Goal: Transaction & Acquisition: Purchase product/service

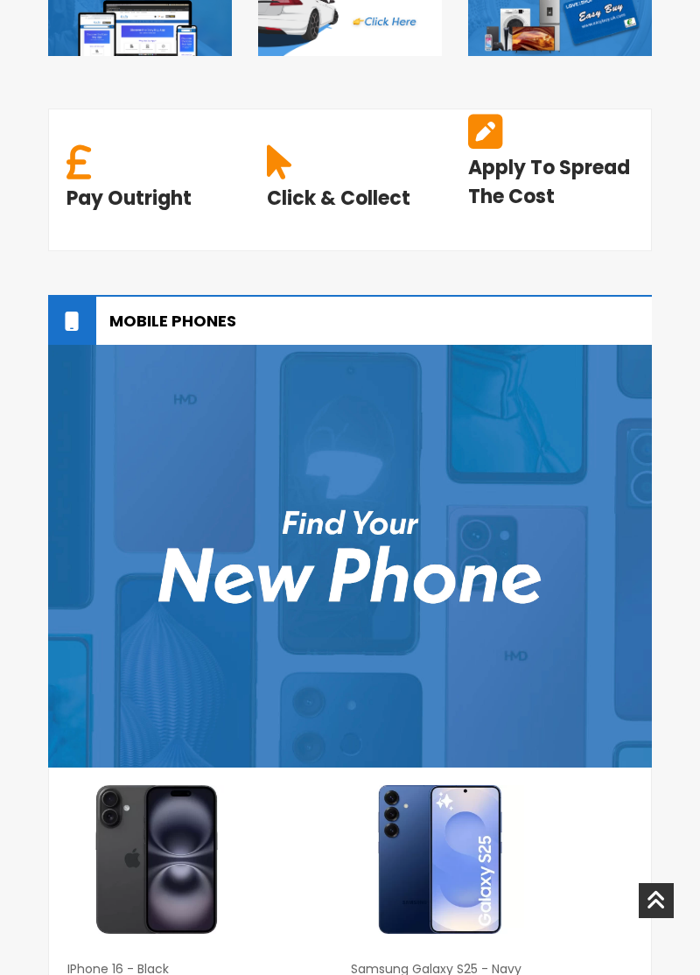
scroll to position [841, 0]
click at [504, 549] on img at bounding box center [350, 556] width 604 height 423
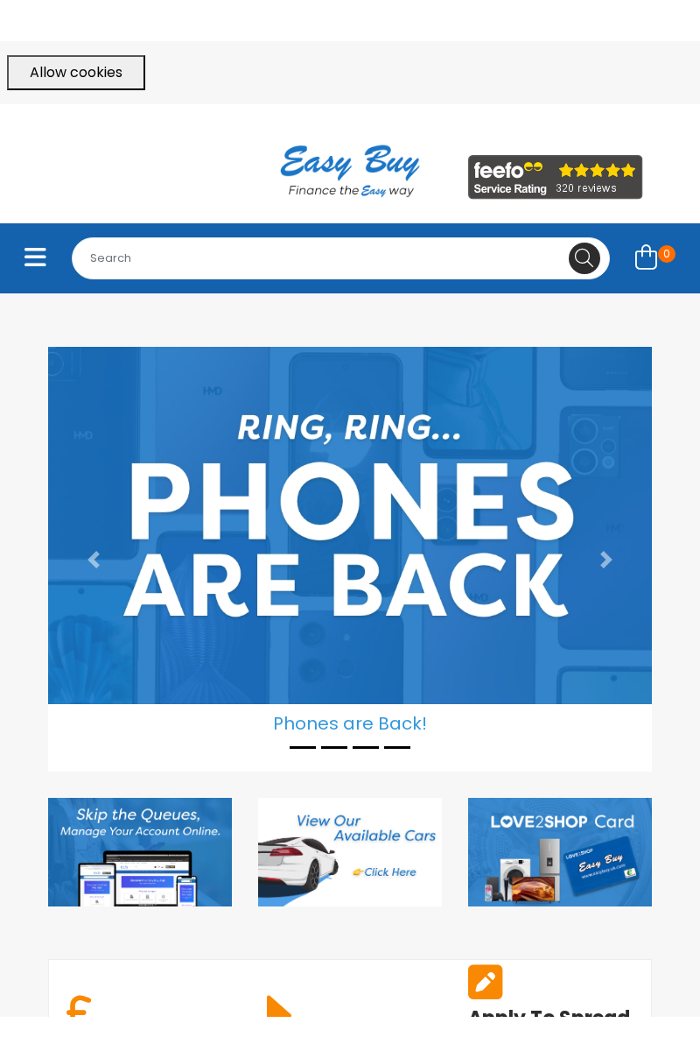
scroll to position [0, 0]
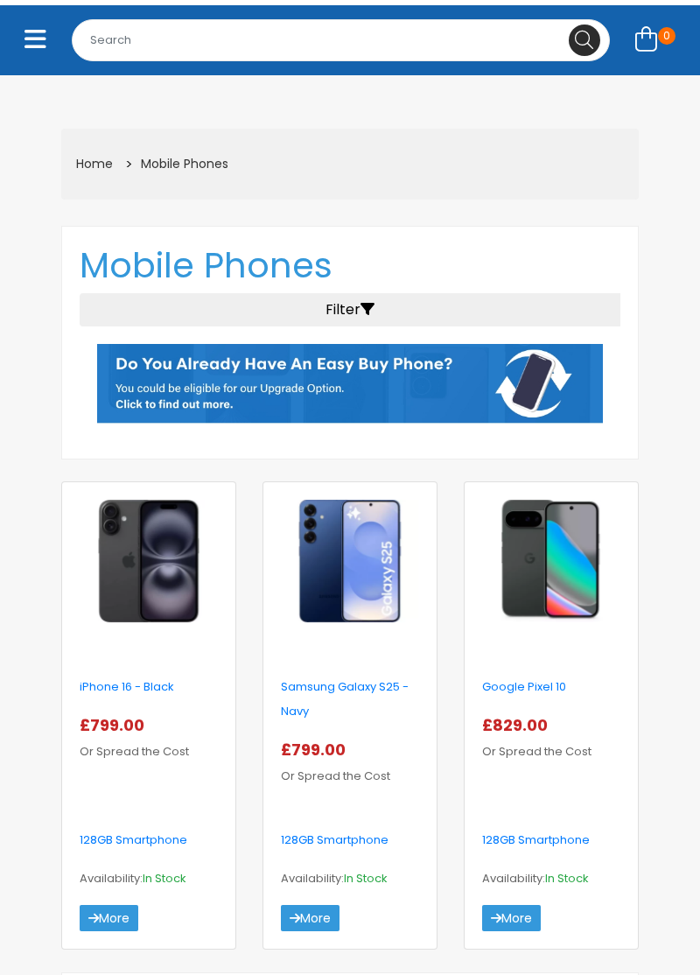
click at [553, 570] on img at bounding box center [551, 561] width 138 height 123
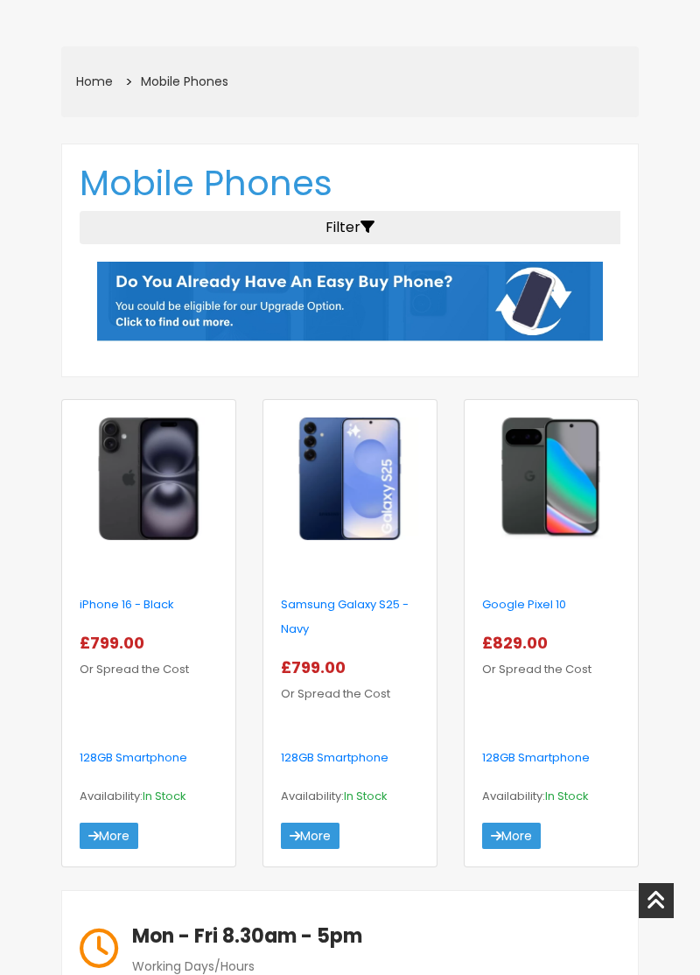
click at [355, 468] on img at bounding box center [350, 479] width 138 height 123
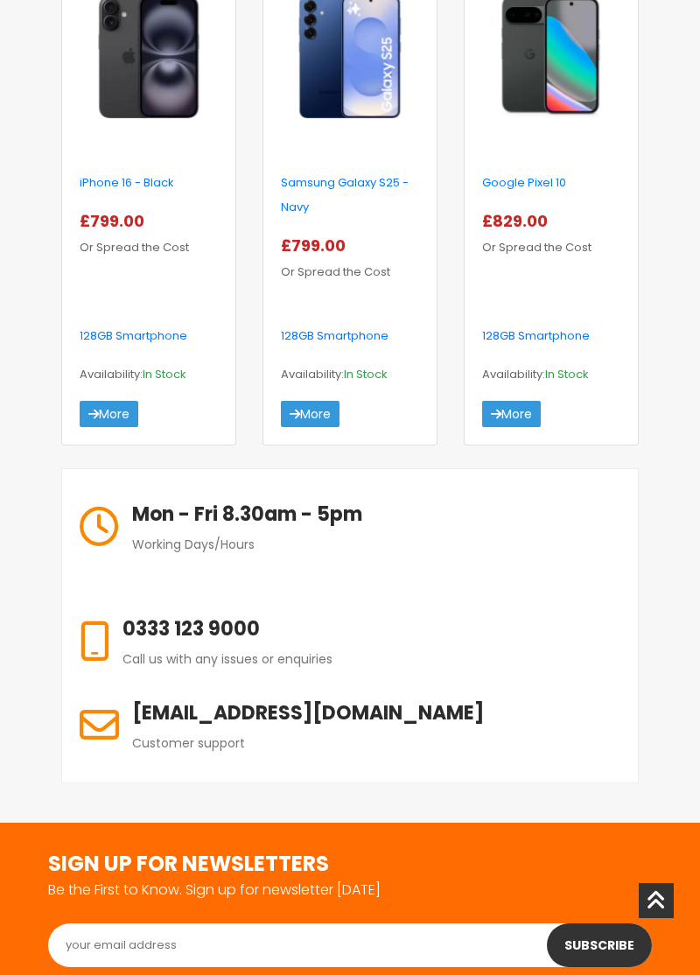
scroll to position [715, 0]
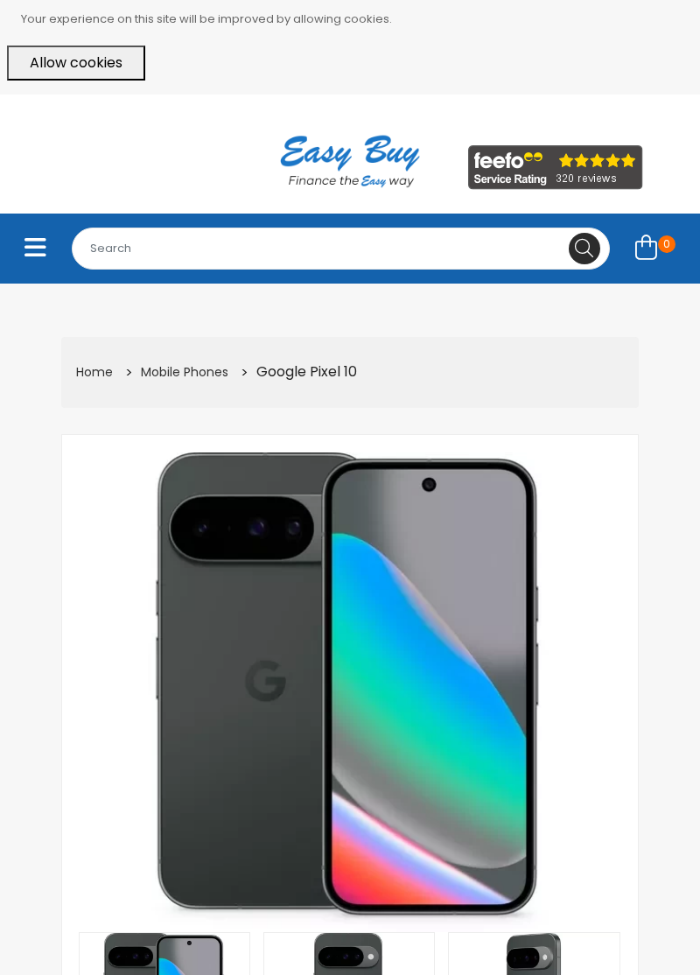
select select "104"
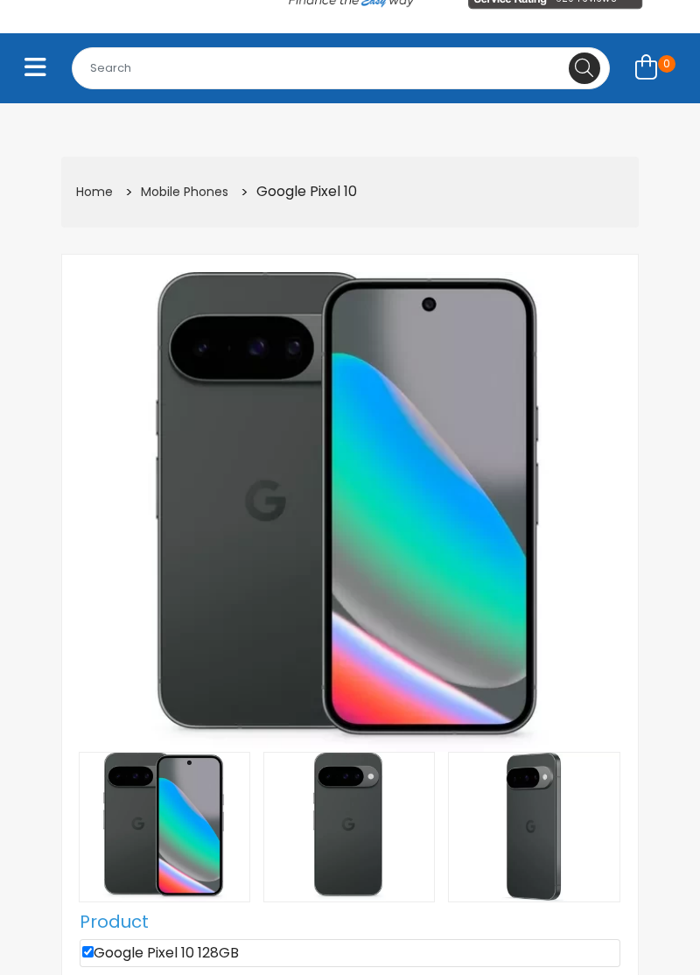
scroll to position [182, 0]
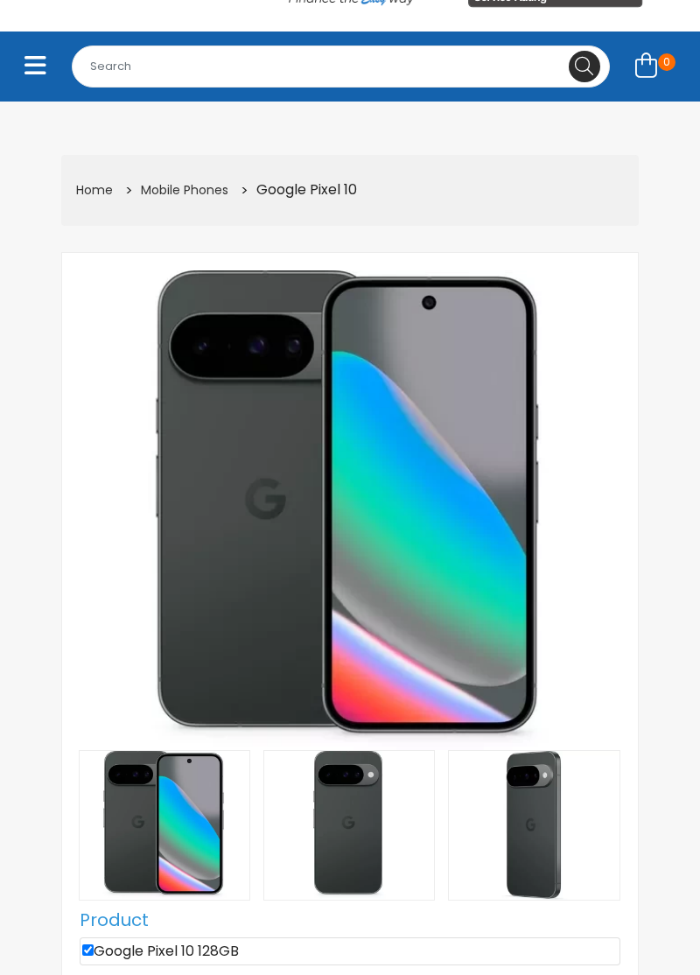
click at [352, 838] on img at bounding box center [349, 825] width 170 height 149
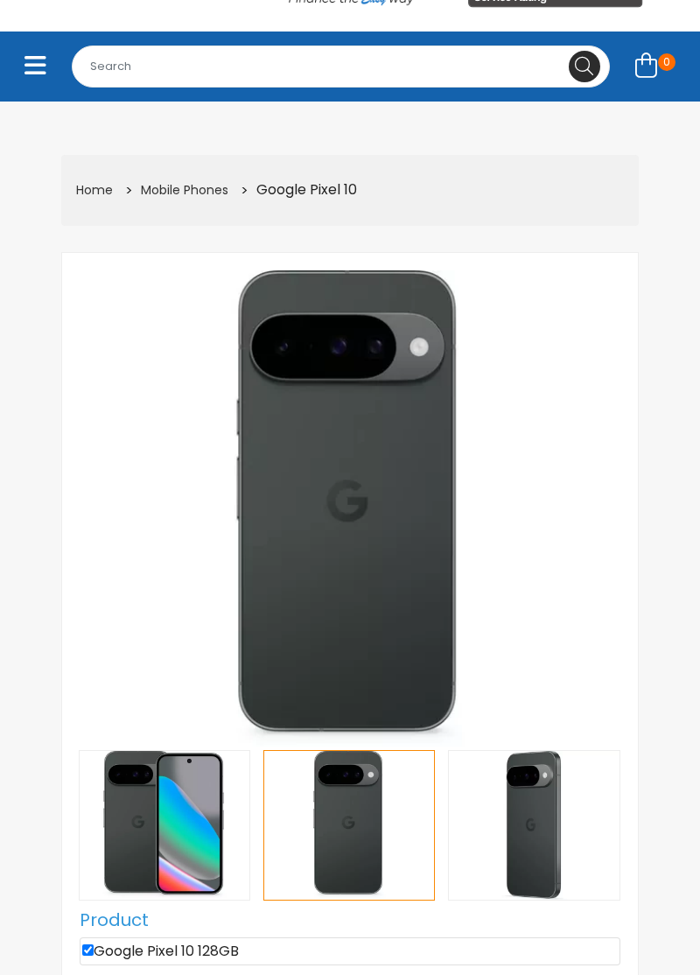
click at [529, 842] on img at bounding box center [534, 825] width 170 height 149
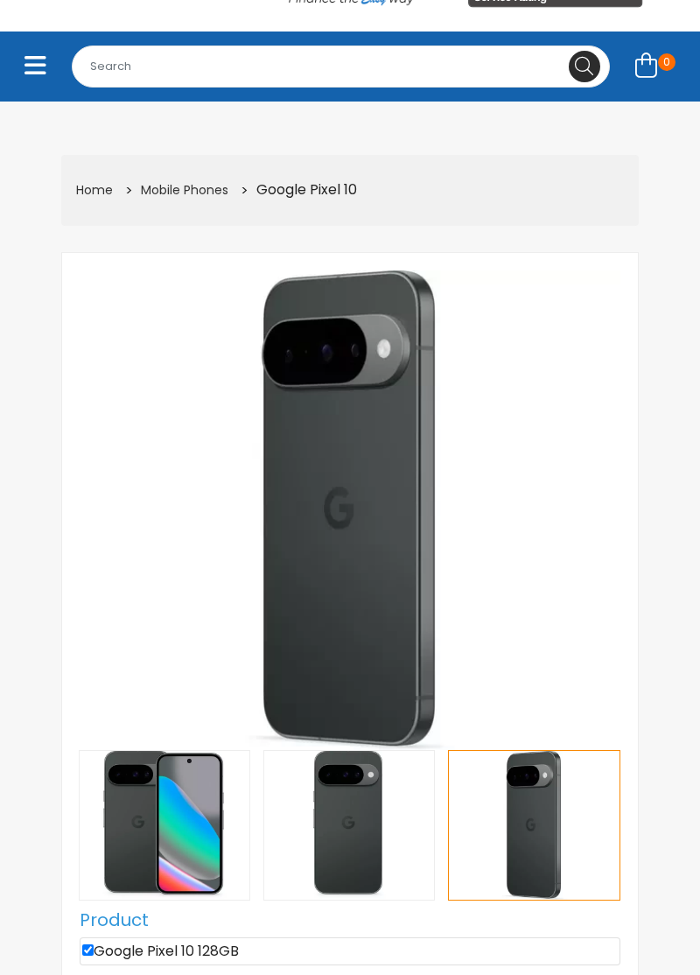
click at [612, 910] on icon at bounding box center [612, 910] width 0 height 0
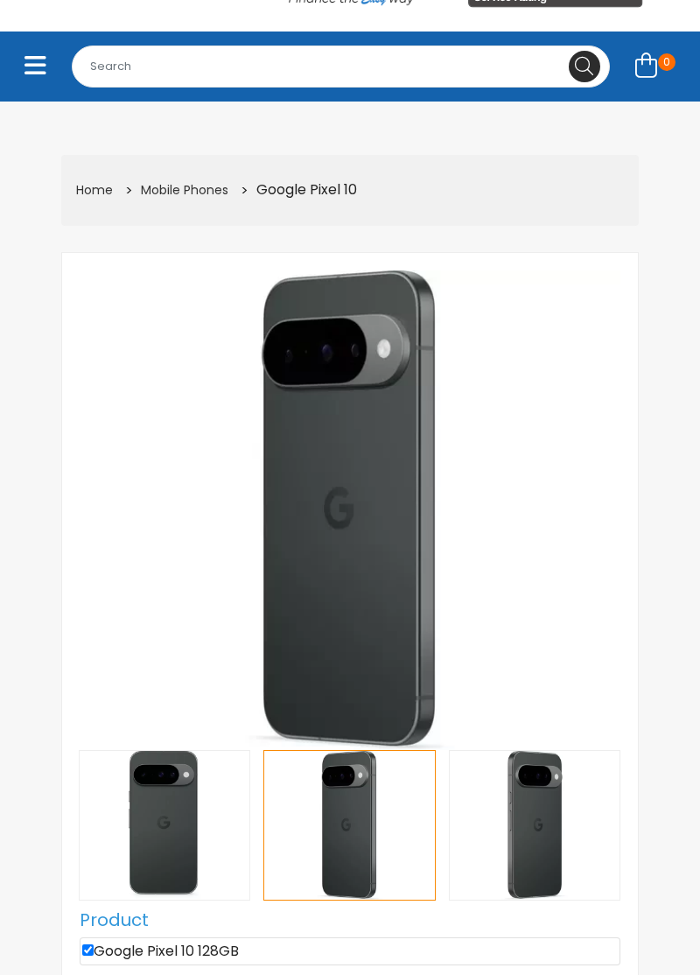
click at [532, 842] on img at bounding box center [535, 825] width 170 height 149
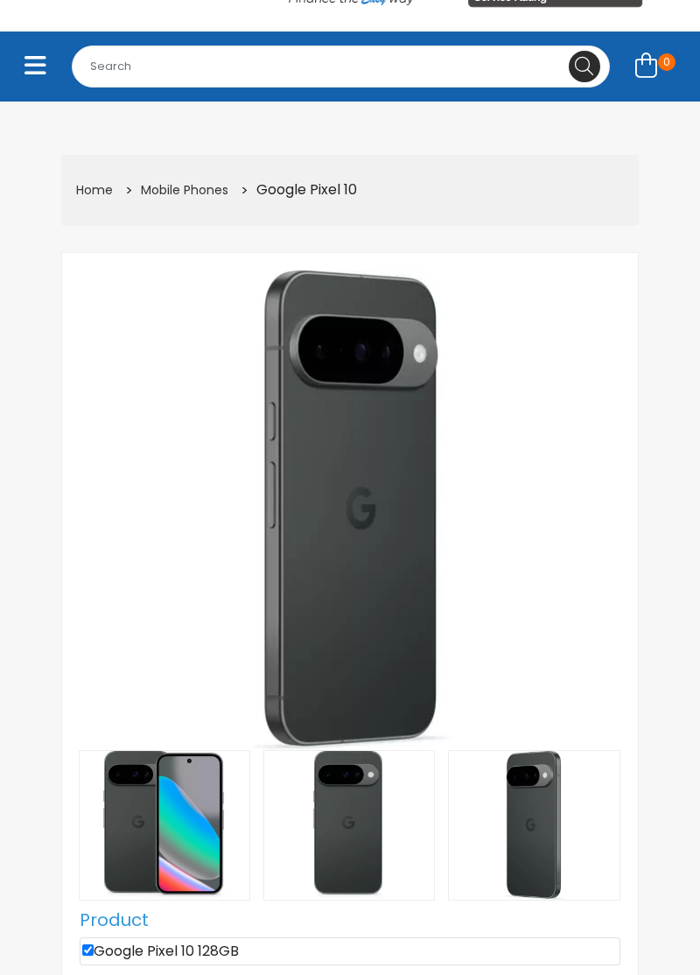
click at [612, 910] on icon at bounding box center [612, 910] width 0 height 0
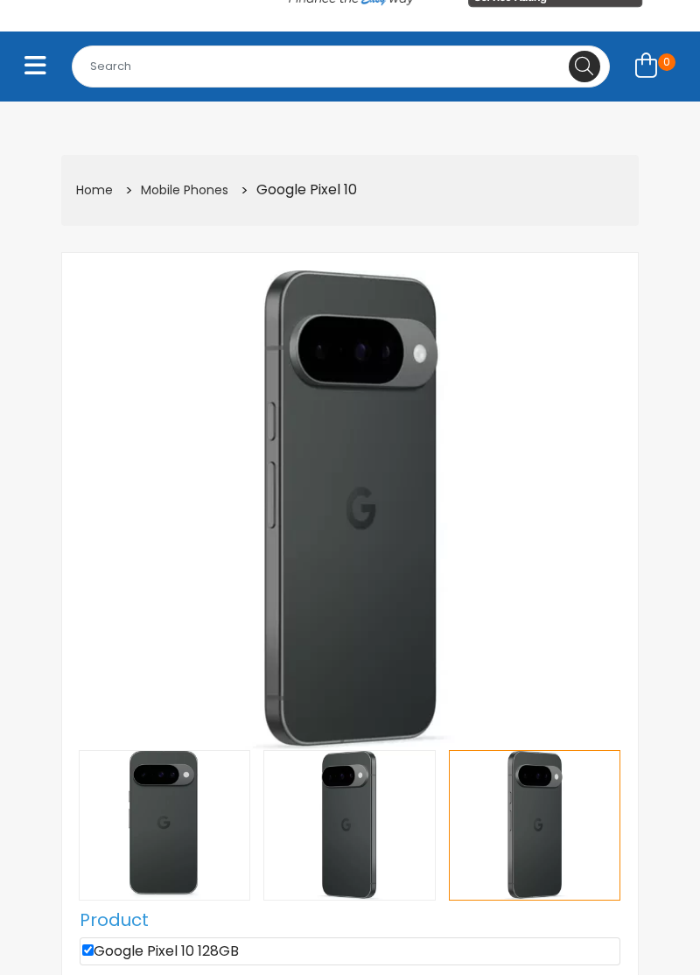
click at [553, 835] on img at bounding box center [535, 825] width 170 height 149
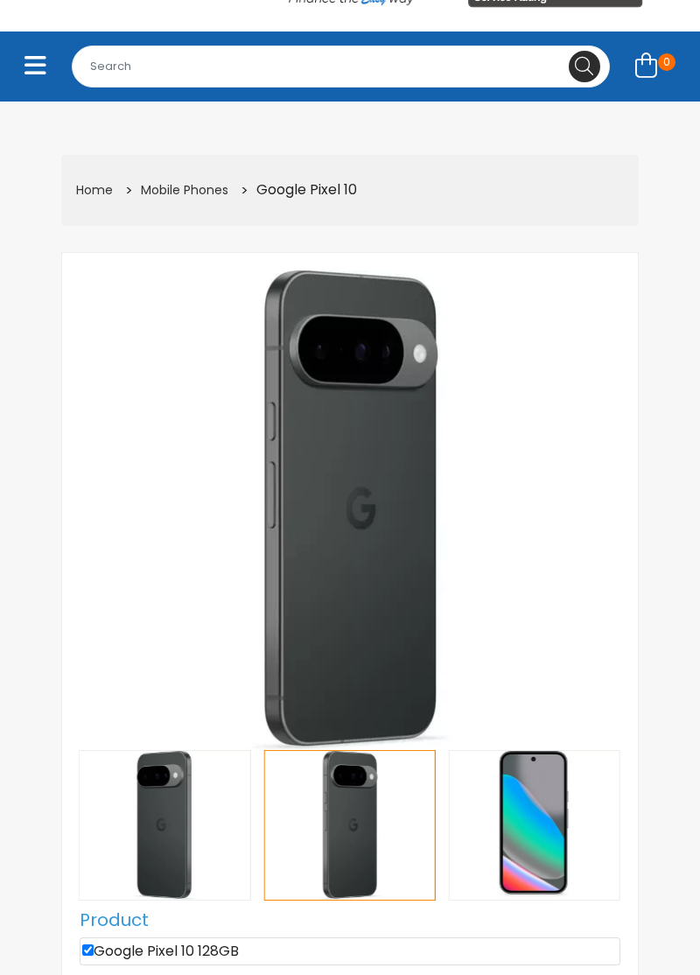
click at [541, 825] on img at bounding box center [535, 825] width 170 height 149
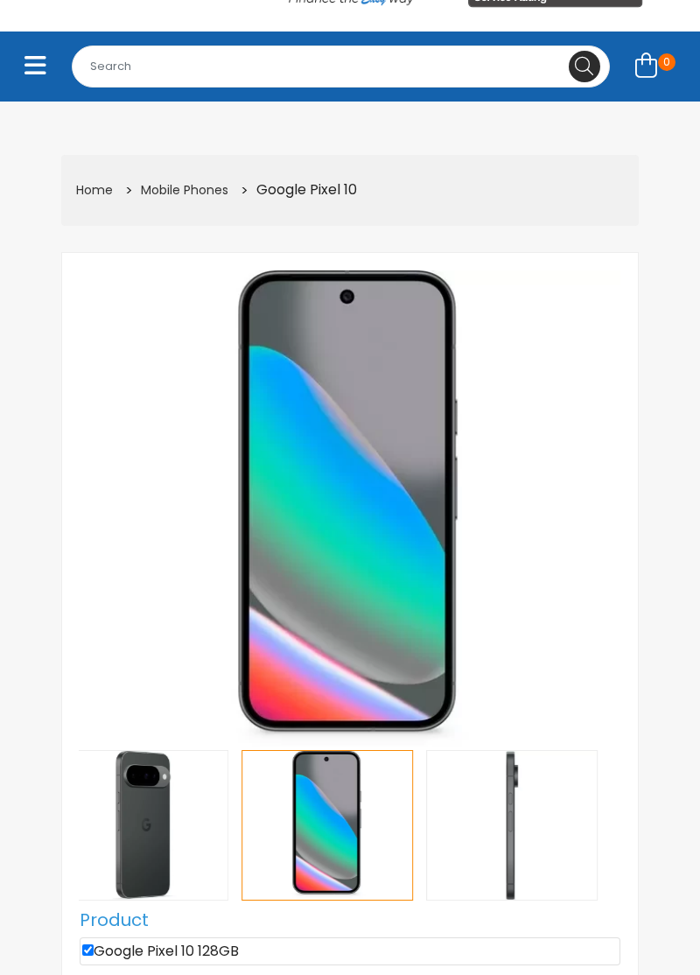
click at [489, 832] on img at bounding box center [512, 825] width 170 height 149
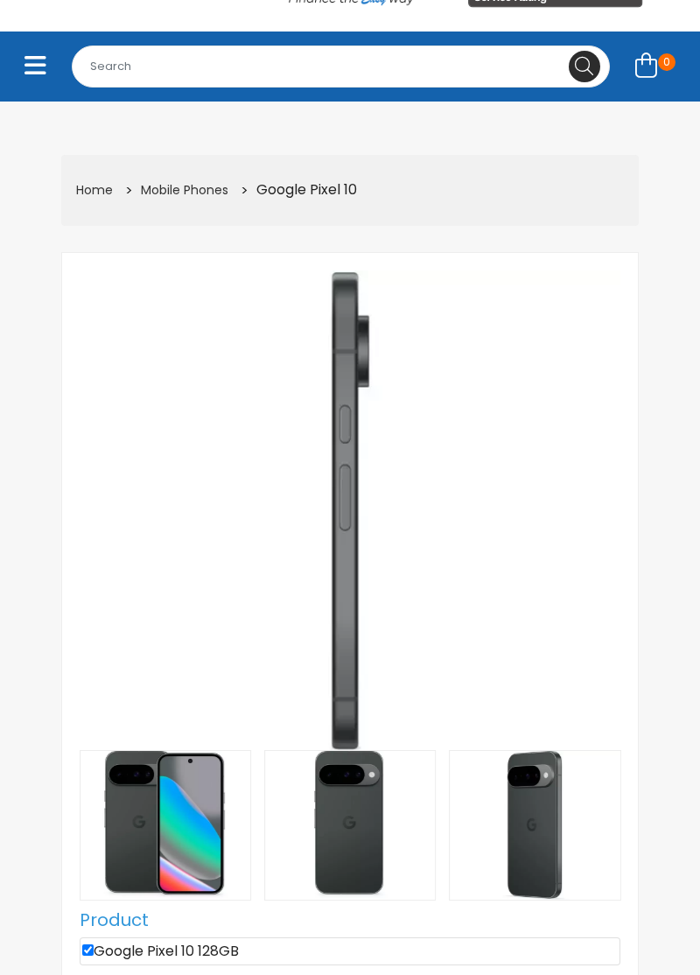
click at [177, 804] on img at bounding box center [166, 825] width 170 height 149
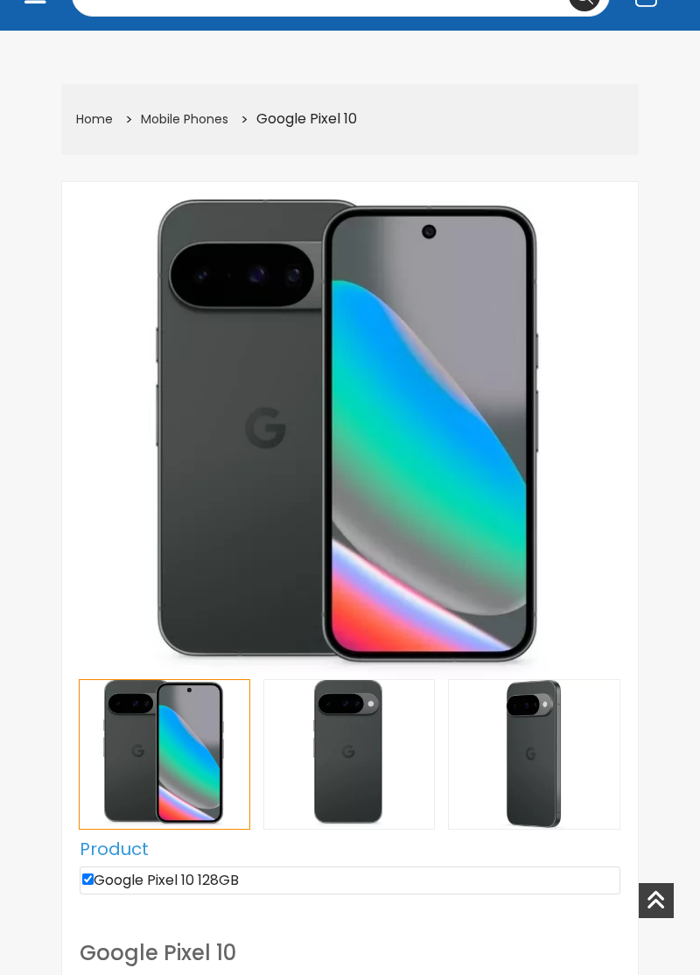
scroll to position [0, 0]
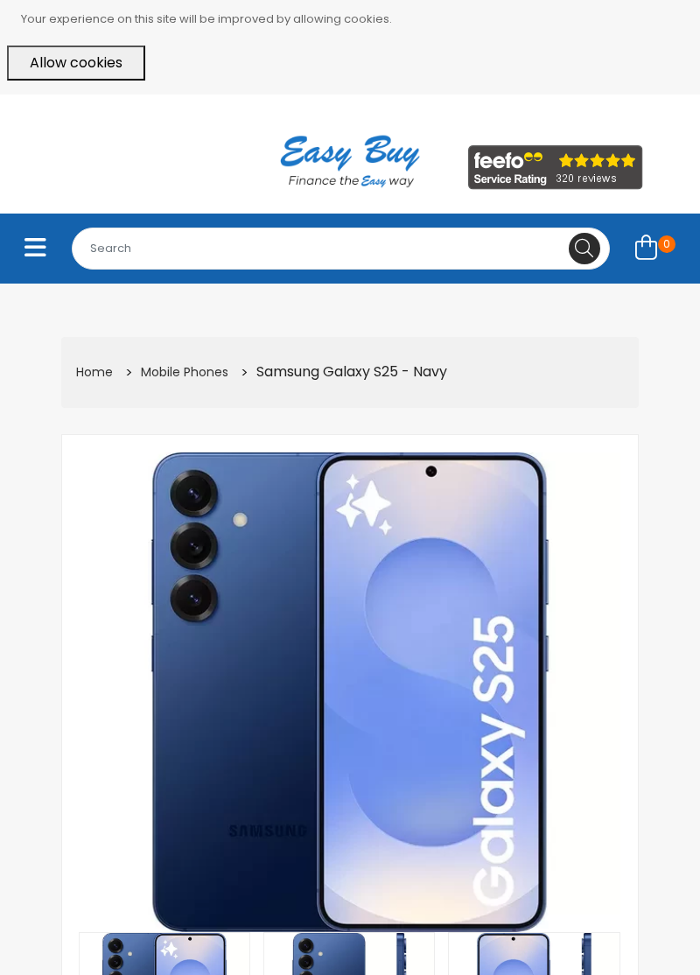
select select "104"
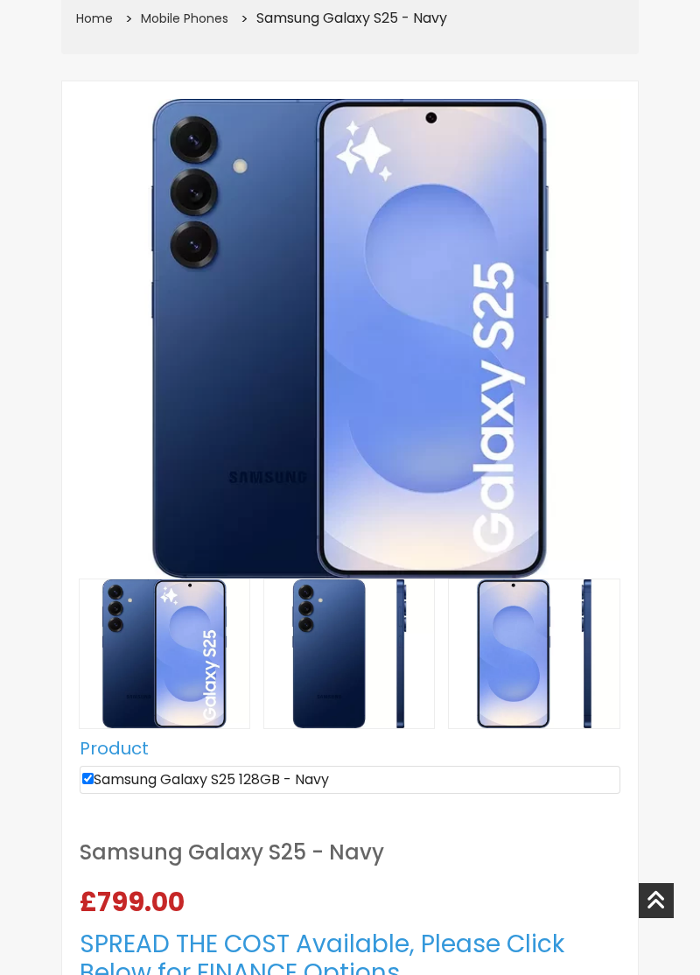
scroll to position [355, 0]
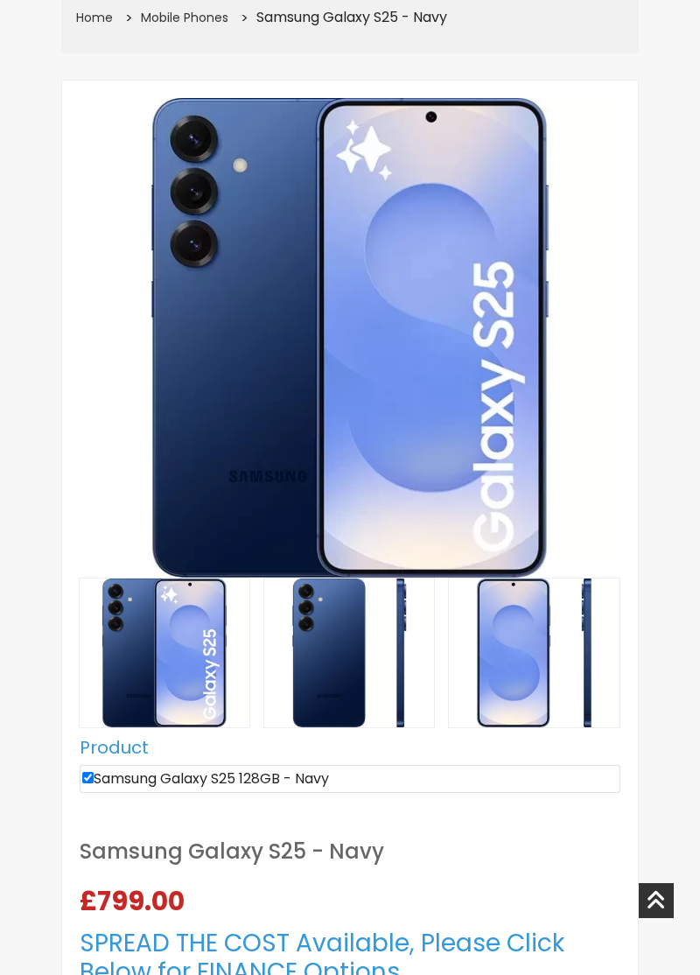
click at [341, 654] on img at bounding box center [349, 653] width 170 height 149
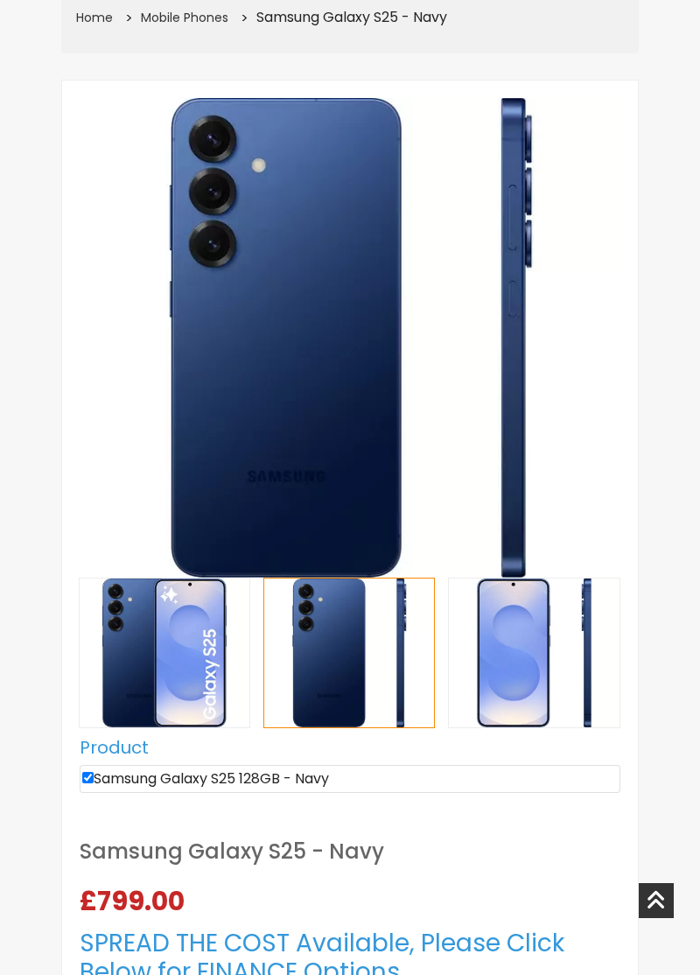
click at [529, 661] on img at bounding box center [534, 653] width 170 height 149
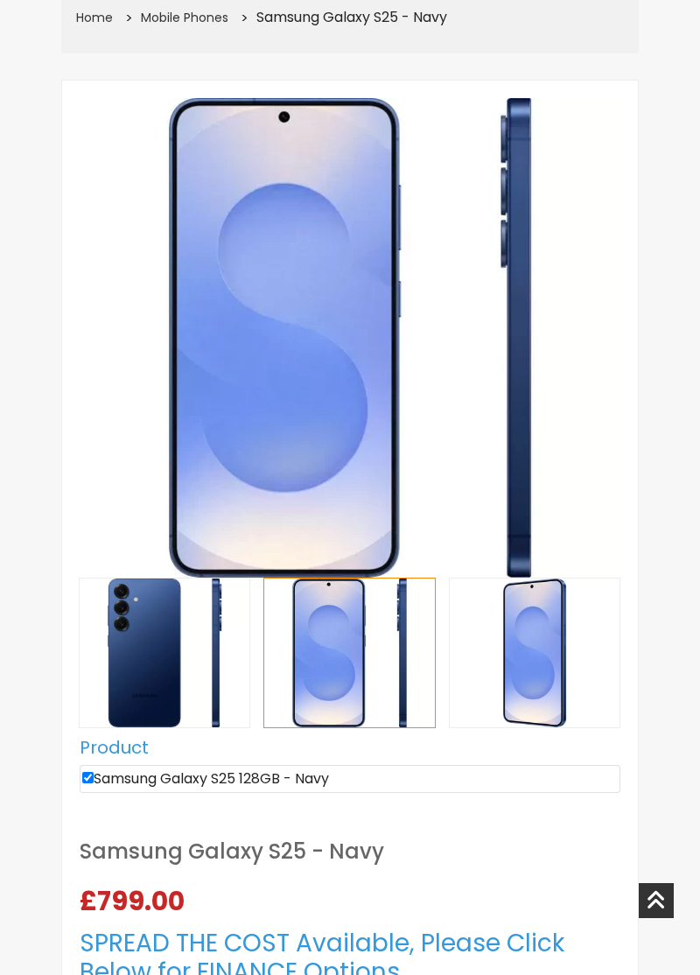
click at [531, 661] on img at bounding box center [535, 653] width 170 height 149
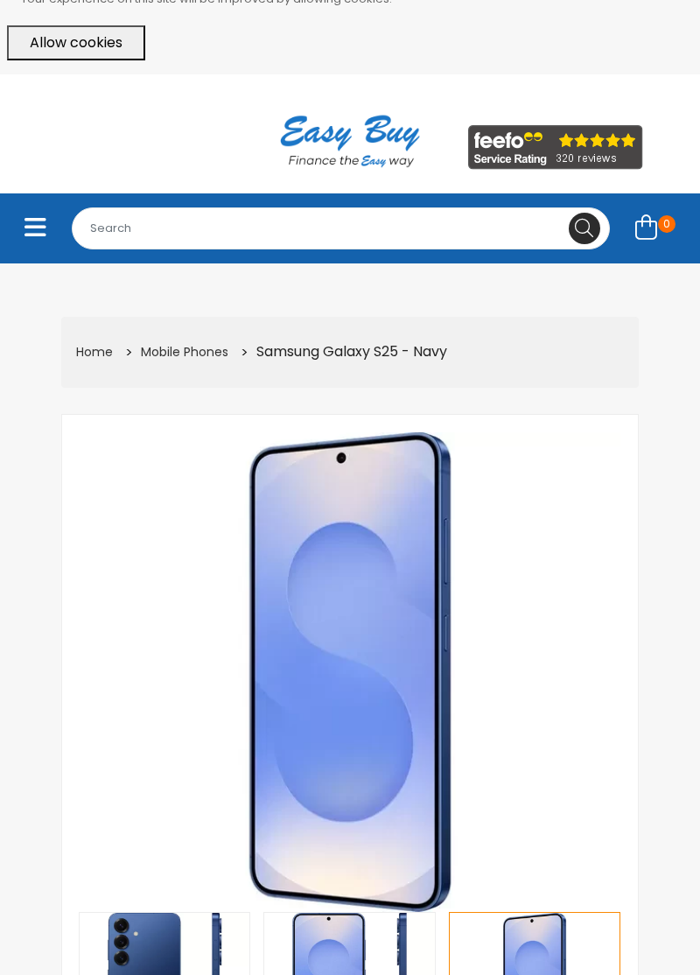
scroll to position [0, 0]
